Goal: Communication & Community: Answer question/provide support

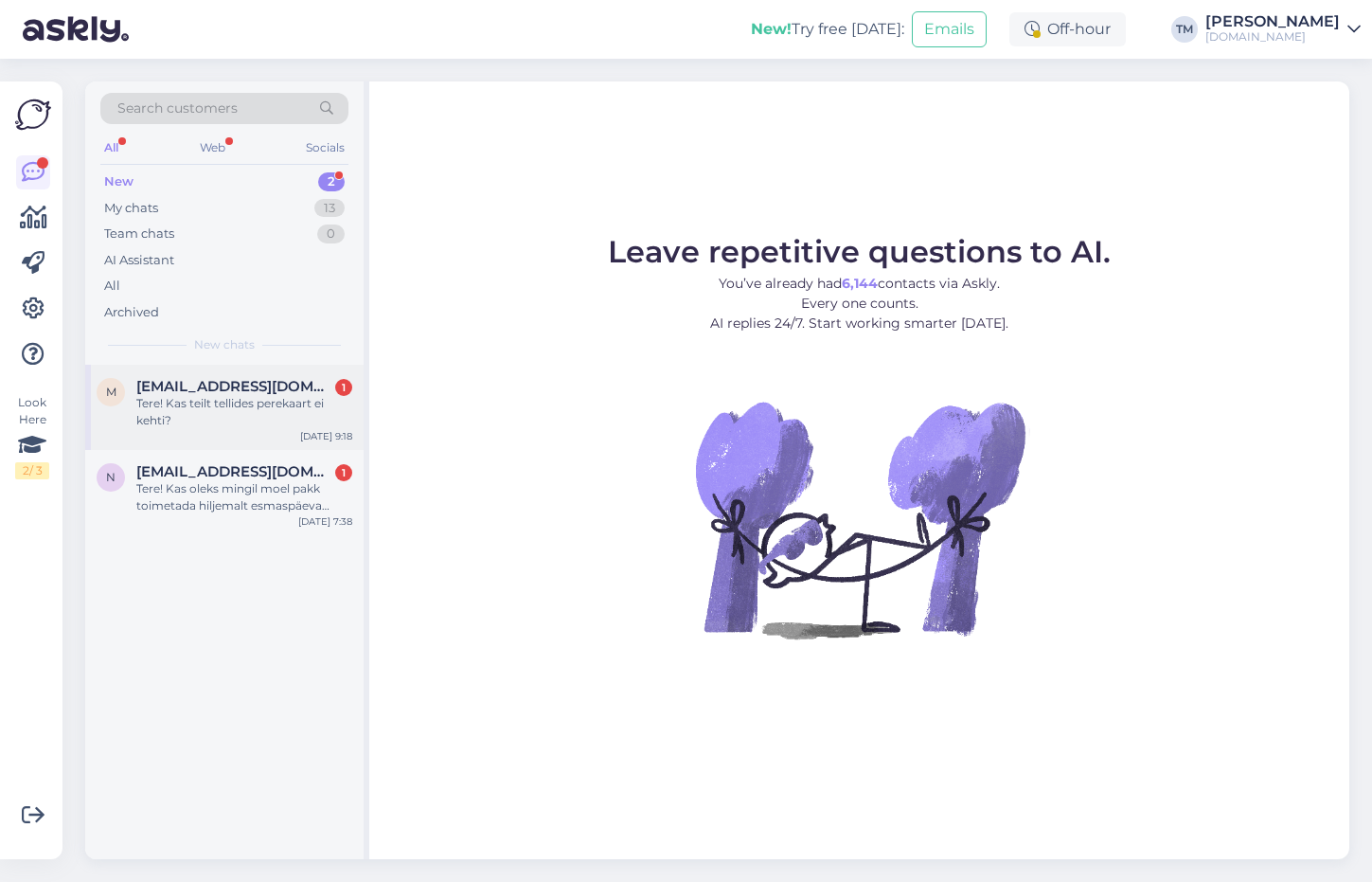
click at [253, 385] on span "[EMAIL_ADDRESS][DOMAIN_NAME]" at bounding box center [234, 386] width 197 height 17
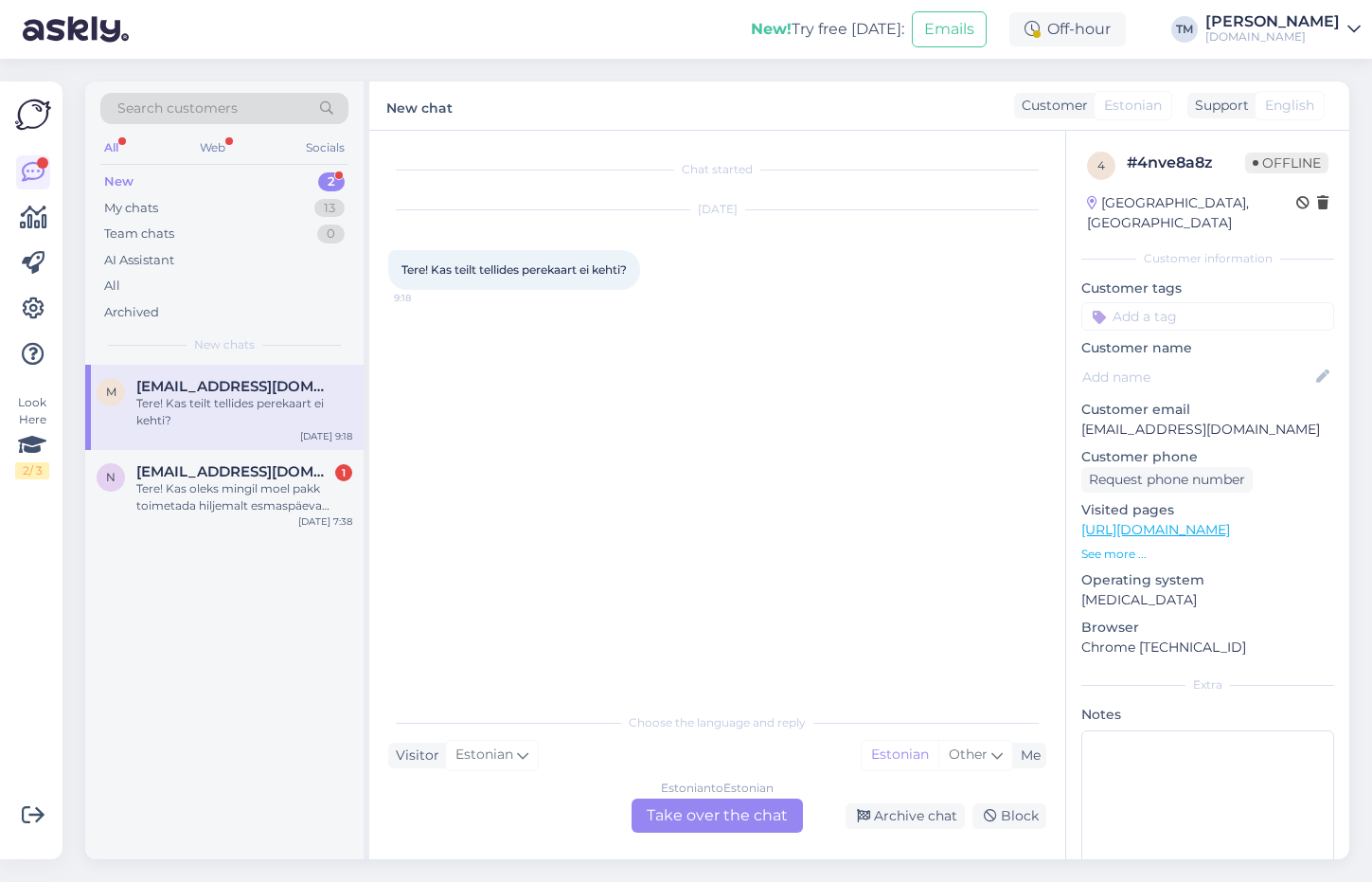
click at [708, 822] on div "Estonian to Estonian Take over the chat" at bounding box center [717, 815] width 172 height 34
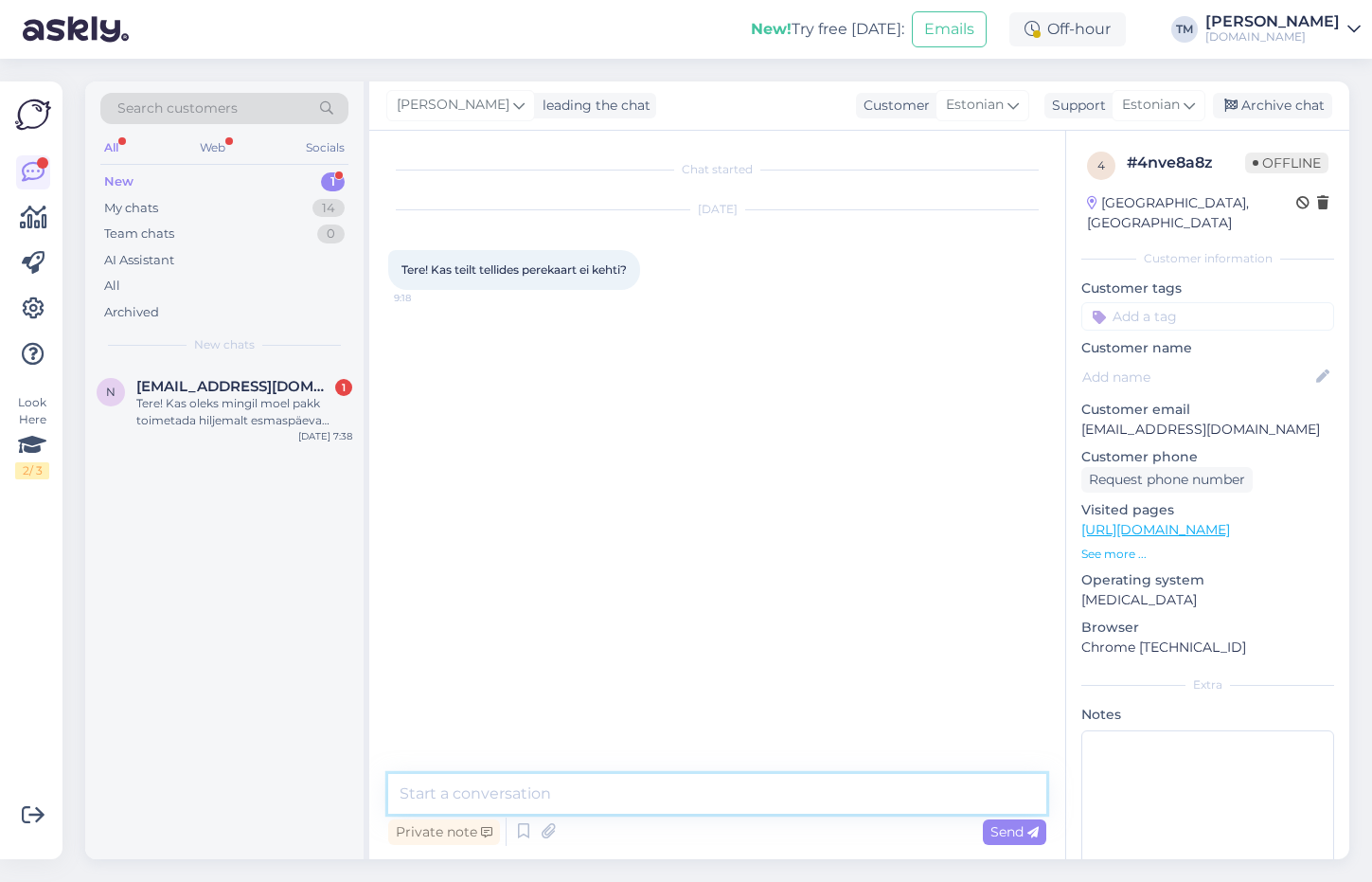
click at [632, 796] on textarea at bounding box center [717, 793] width 659 height 40
type textarea "Tere! Kehtib ikka. Sooduskoodi leiate perekaardi keskkonnast."
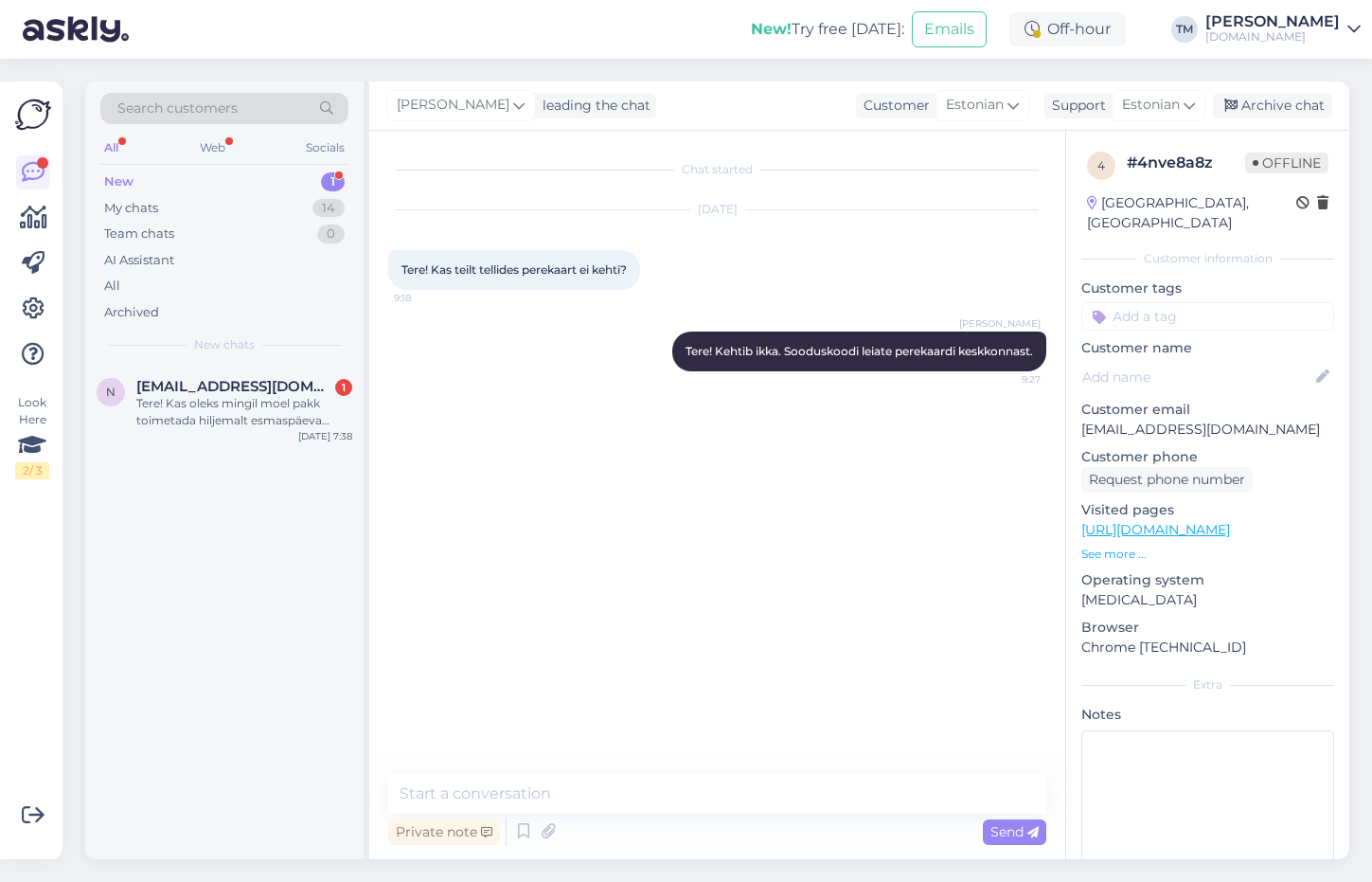
click at [237, 351] on span "New chats" at bounding box center [225, 344] width 61 height 17
click at [245, 381] on span "[EMAIL_ADDRESS][DOMAIN_NAME]" at bounding box center [234, 386] width 197 height 17
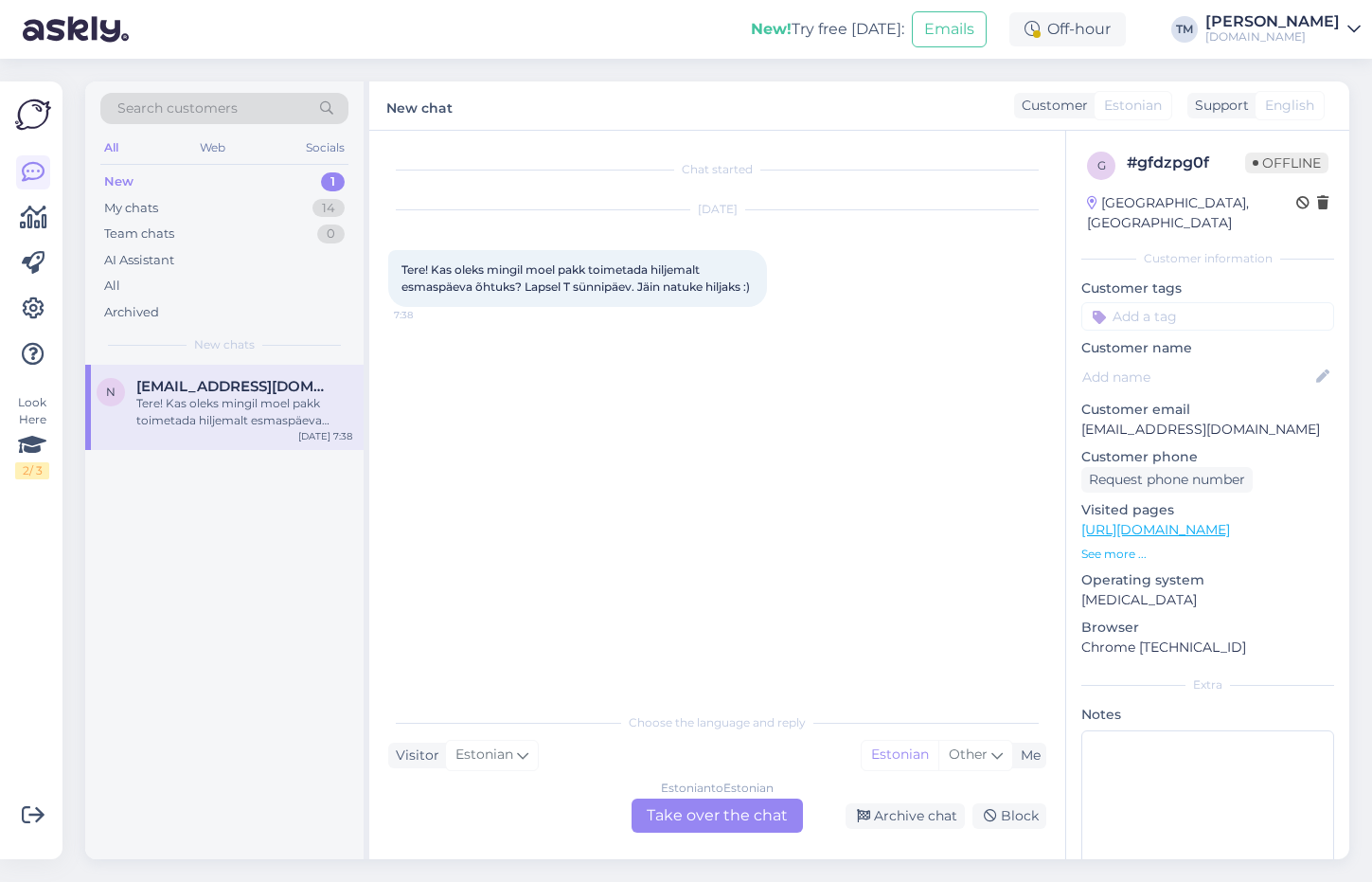
click at [742, 814] on div "Estonian to Estonian Take over the chat" at bounding box center [717, 815] width 172 height 34
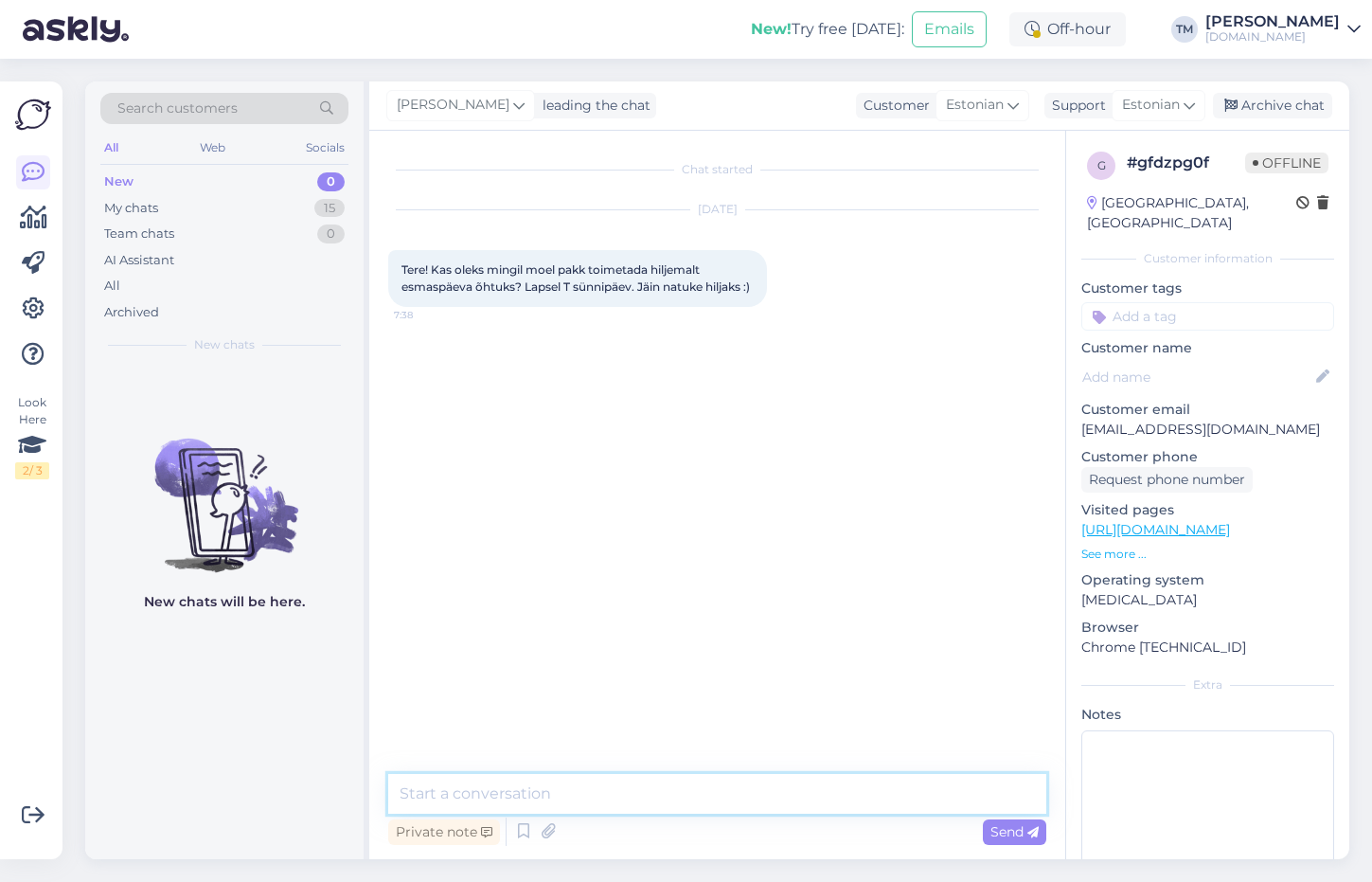
click at [687, 794] on textarea at bounding box center [717, 793] width 659 height 40
click at [1230, 521] on link "[URL][DOMAIN_NAME]" at bounding box center [1155, 529] width 149 height 17
click at [543, 790] on textarea at bounding box center [717, 793] width 659 height 40
type textarea "Tere! Kahjuks nii kiiresti ei ole võimalik."
